Goal: Check status: Check status

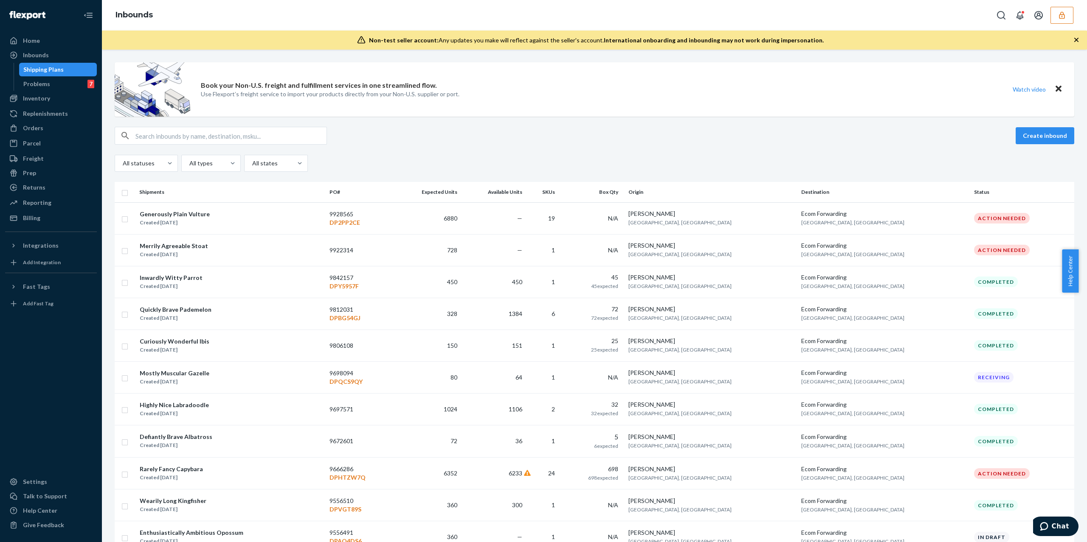
click at [1051, 14] on button "button" at bounding box center [1061, 15] width 23 height 17
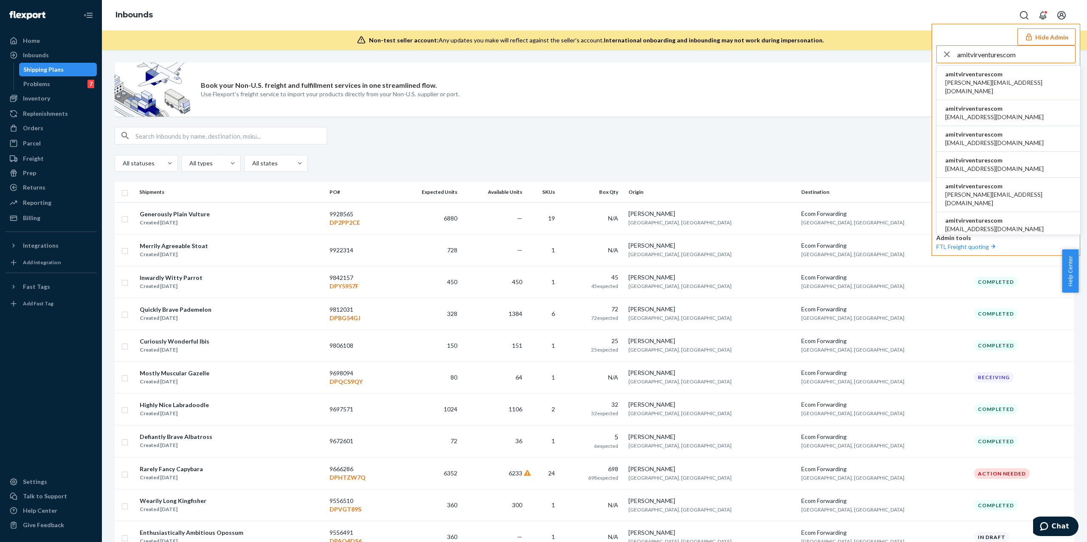
type input "amitvirventurescom"
click at [980, 117] on li "amitvirventurescom amit@virventures.com" at bounding box center [1007, 113] width 143 height 26
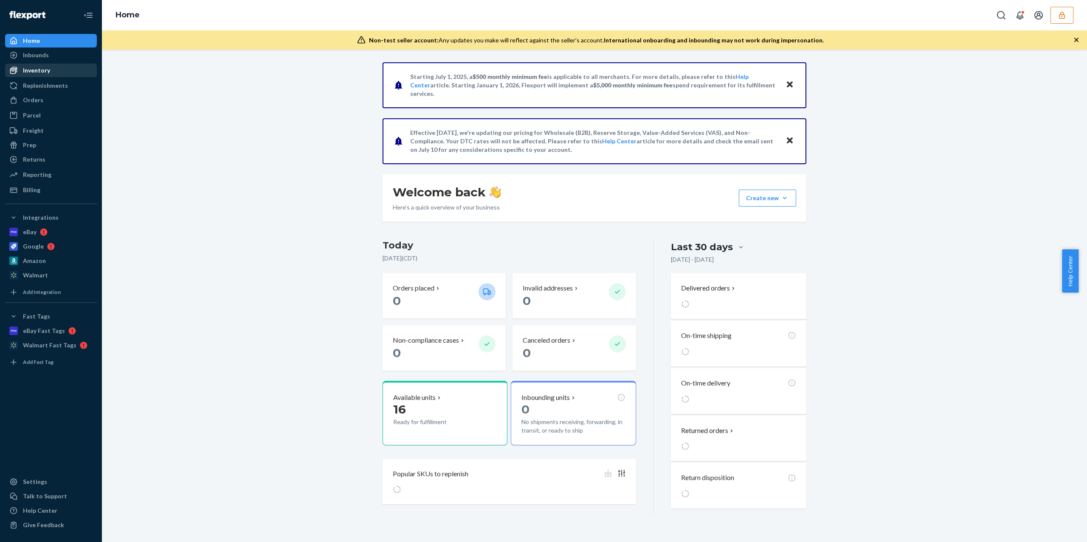
click at [36, 64] on link "Inventory" at bounding box center [51, 71] width 92 height 14
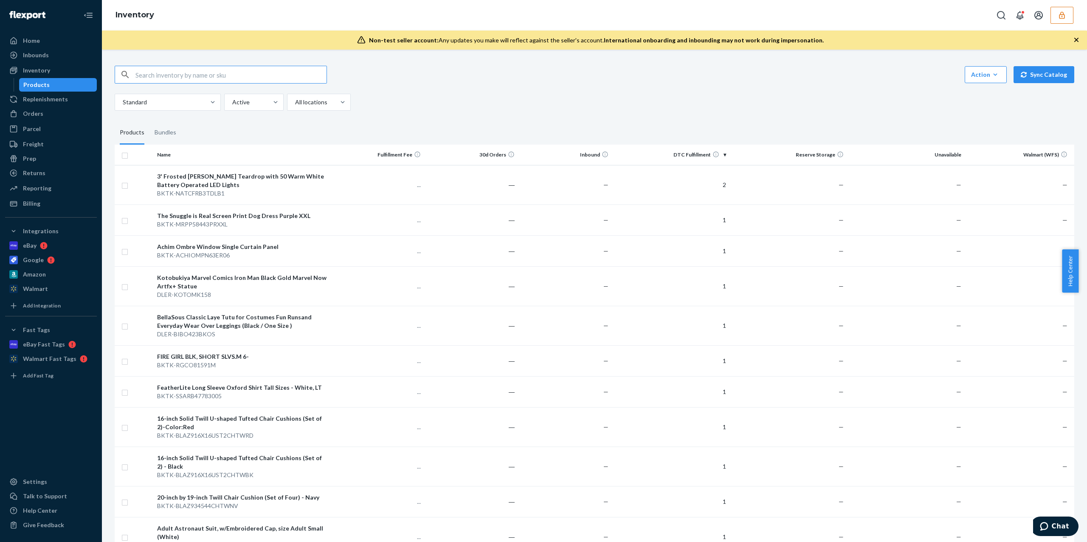
click at [162, 81] on input "text" at bounding box center [230, 74] width 191 height 17
type input "D6QGZTN5827"
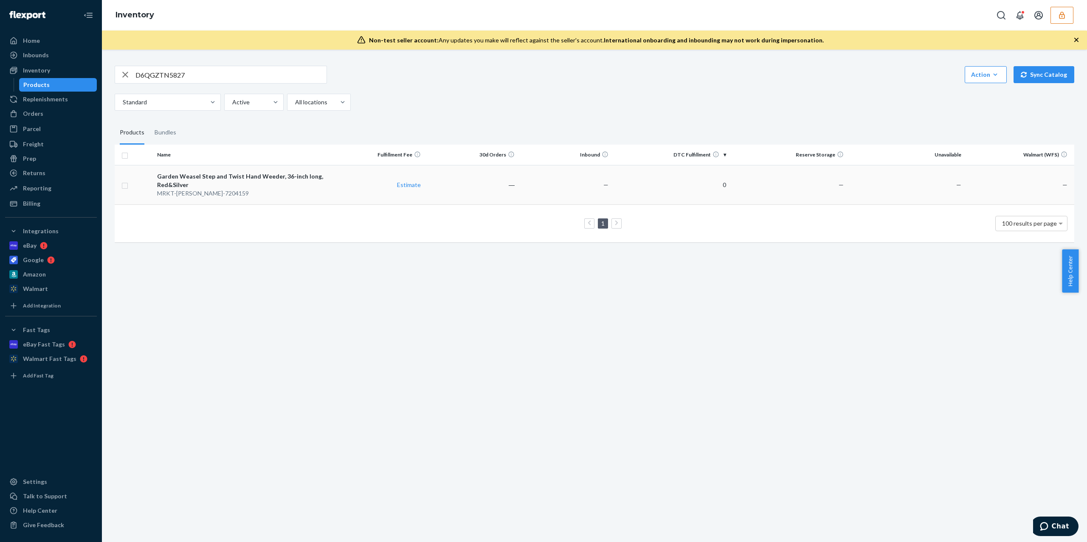
click at [291, 179] on div "Garden Weasel Step and Twist Hand Weeder, 36-inch long, Red&Silver" at bounding box center [241, 180] width 169 height 17
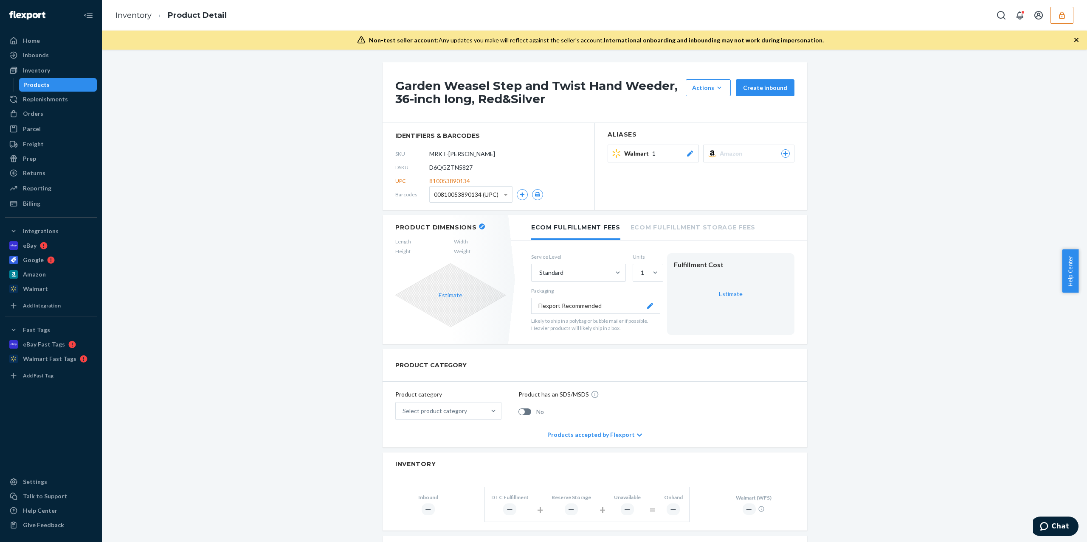
click at [1070, 26] on div "Inventory Product Detail" at bounding box center [594, 15] width 985 height 31
click at [486, 194] on span "00810053890134 (UPC)" at bounding box center [466, 195] width 65 height 14
click at [901, 164] on div "Garden Weasel Step and Twist Hand Weeder, 36-inch long, Red&Silver Actions Hide…" at bounding box center [594, 479] width 972 height 834
click at [1068, 20] on button "button" at bounding box center [1061, 15] width 23 height 17
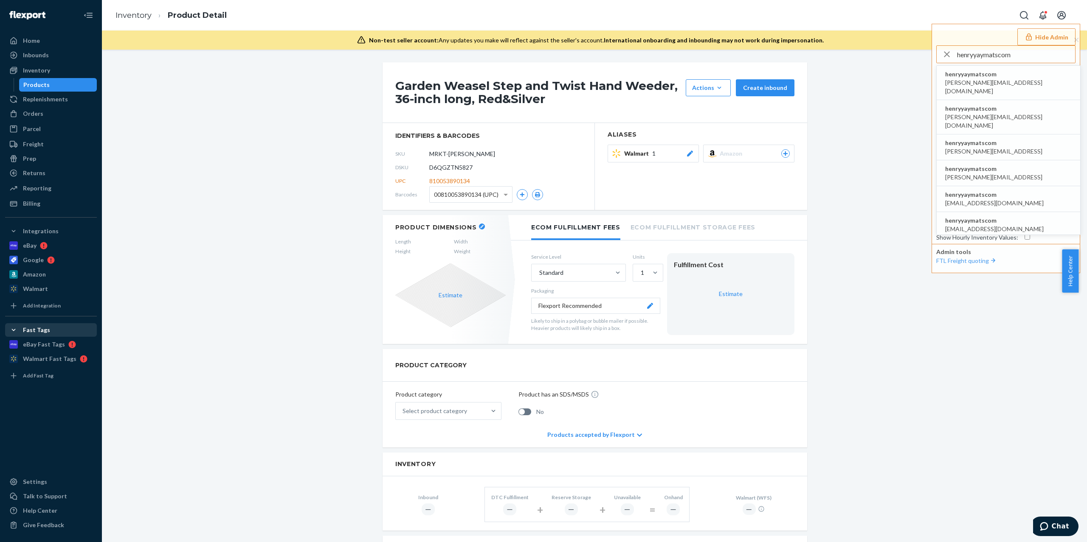
type input "henryyaymatscom"
drag, startPoint x: 1012, startPoint y: 143, endPoint x: 1002, endPoint y: 143, distance: 9.8
click at [1012, 143] on li "henryyaymatscom muhammad.sayem@signalytics.ai" at bounding box center [1007, 148] width 143 height 26
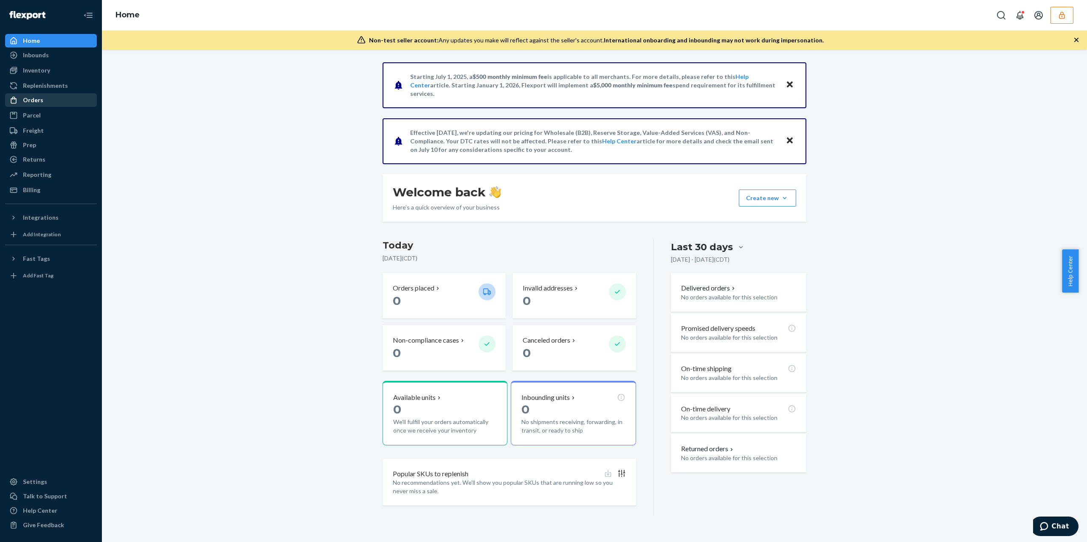
click at [65, 100] on div "Orders" at bounding box center [51, 100] width 90 height 12
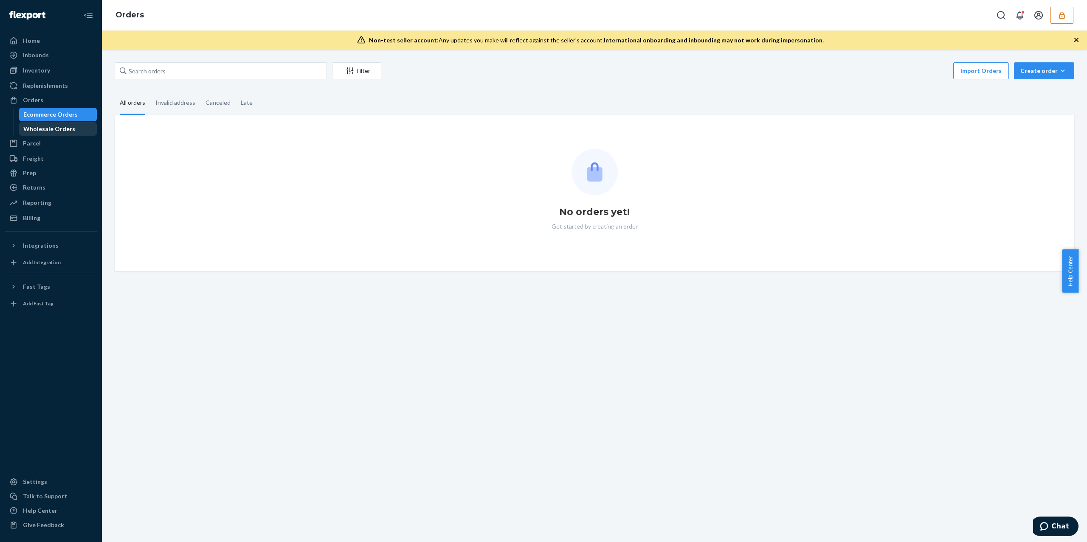
click at [67, 126] on div "Wholesale Orders" at bounding box center [49, 129] width 52 height 8
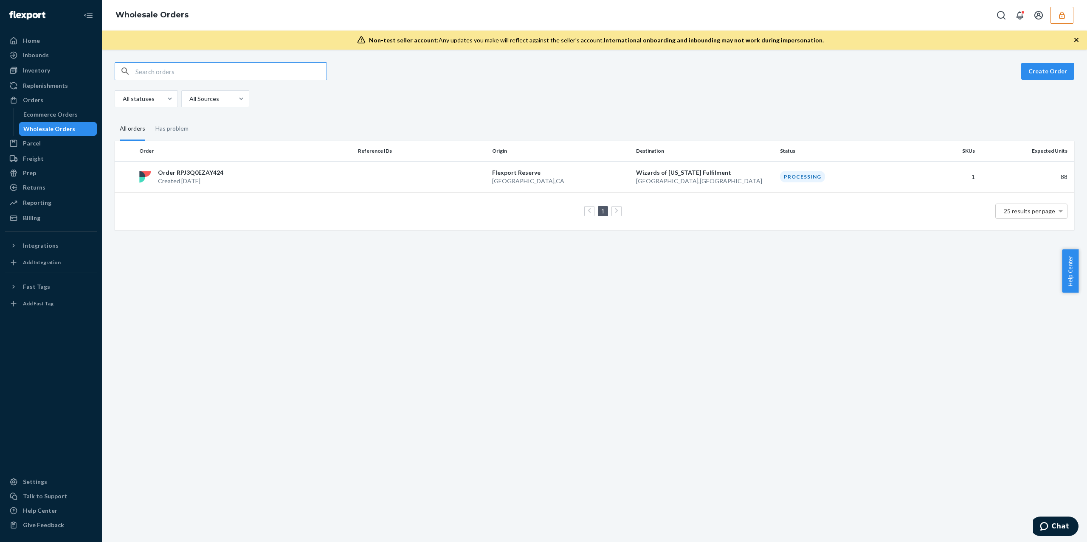
click at [250, 358] on div "Create Order All statuses All Sources All orders Has problem Order Reference ID…" at bounding box center [594, 296] width 985 height 493
click at [272, 181] on div "Order RPJ3Q0EZAY424 Created [DATE]" at bounding box center [245, 176] width 219 height 17
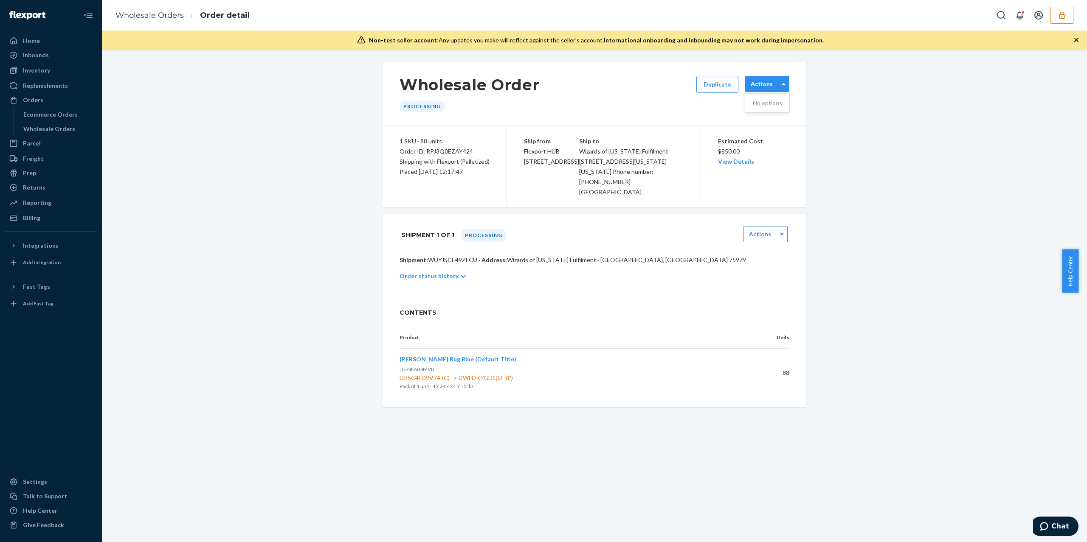
click at [766, 82] on label "Actions" at bounding box center [761, 84] width 22 height 8
drag, startPoint x: 817, startPoint y: 138, endPoint x: 779, endPoint y: 227, distance: 97.0
click at [818, 138] on div "Wholesale Order Processing Duplicate Actions 1 SKU · 88 units Order ID: RPJ3Q0E…" at bounding box center [594, 234] width 972 height 345
click at [751, 239] on label "Actions" at bounding box center [760, 234] width 22 height 8
click at [846, 258] on div "Wholesale Order Processing Duplicate Actions 1 SKU · 88 units Order ID: RPJ3Q0E…" at bounding box center [594, 234] width 972 height 345
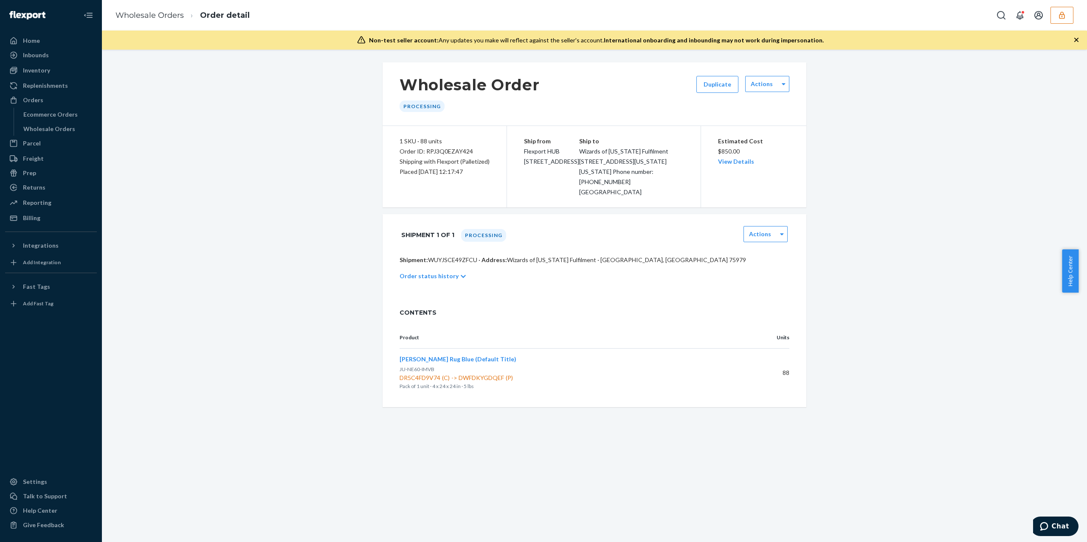
click at [1070, 24] on div "Wholesale Orders Order detail" at bounding box center [594, 15] width 985 height 31
click at [1061, 14] on icon "button" at bounding box center [1061, 15] width 8 height 8
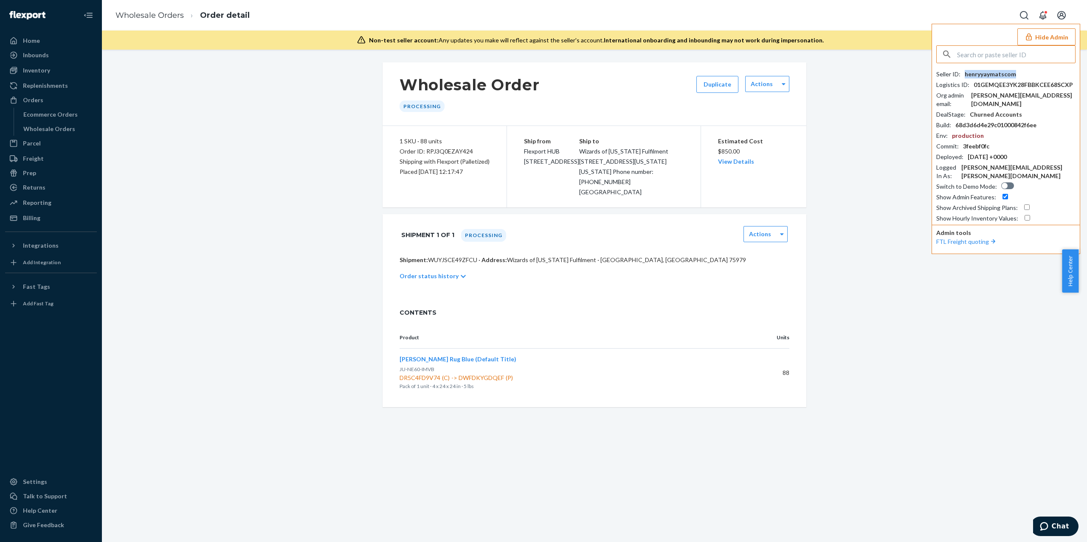
click at [998, 75] on div "henryyaymatscom" at bounding box center [989, 74] width 51 height 8
click at [443, 256] on div "Shipment 1 of 1 Processing Actions" at bounding box center [594, 235] width 424 height 42
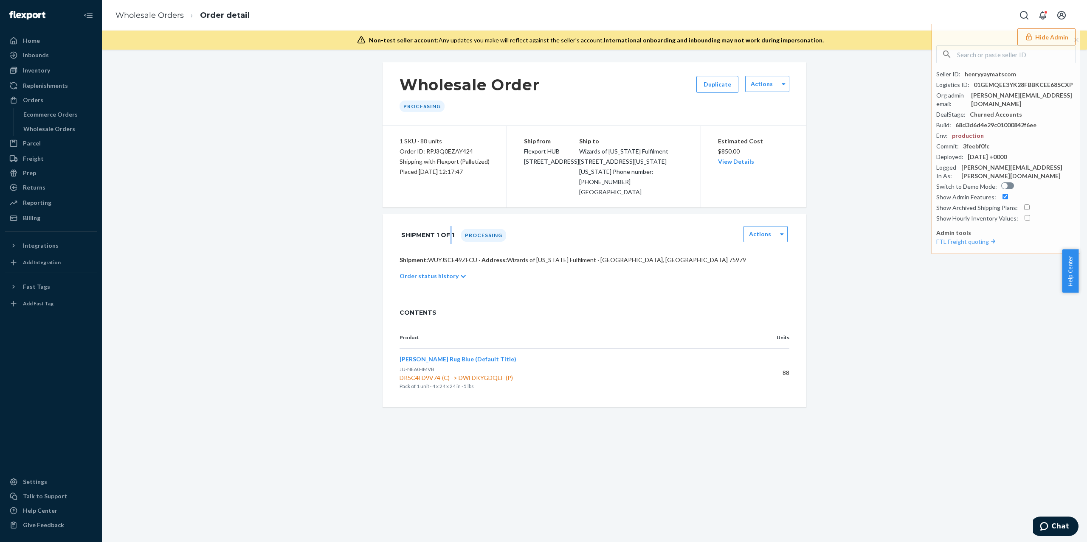
click at [439, 264] on p "Shipment: WUYJSCE49ZFCU · Address: Wizards of [US_STATE] Fulfilment · [GEOGRAPH…" at bounding box center [594, 260] width 390 height 8
copy p "WUYJSCE49ZFCU"
click at [463, 153] on div "Order ID: RPJ3Q0EZAY424" at bounding box center [444, 151] width 90 height 10
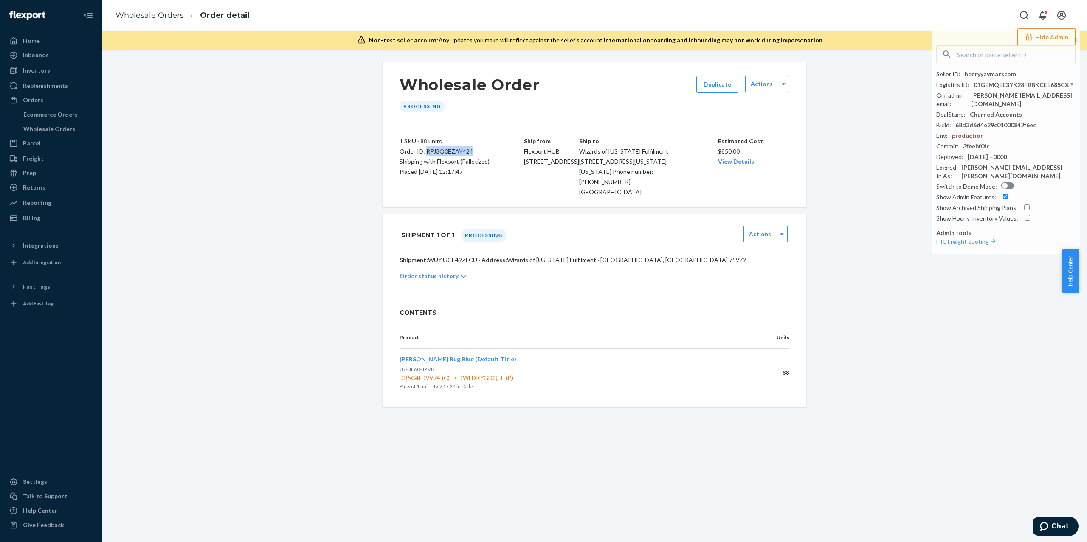
copy div "RPJ3Q0EZAY424"
click at [993, 68] on div "Seller ID : henryyaymatscom Logistics ID : 01GEMQEE3YK28FBBKCEE68SCXP Org admin…" at bounding box center [1005, 133] width 139 height 177
copy div "henryyaymatscom"
